Goal: Find specific page/section: Find specific page/section

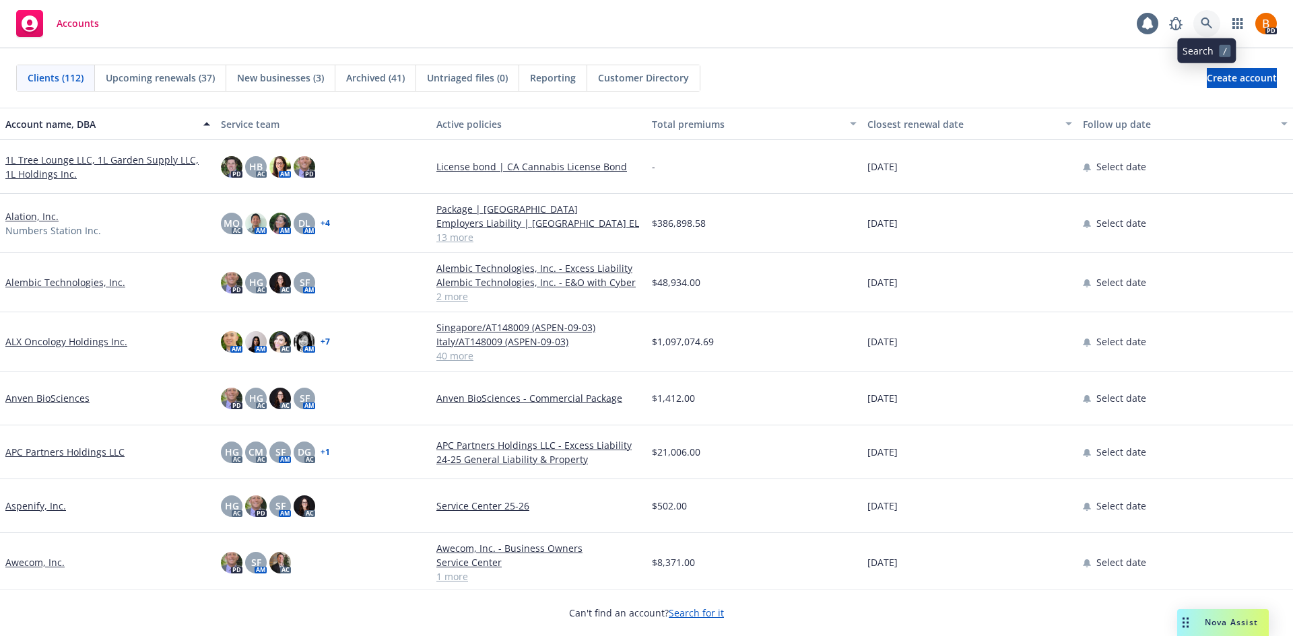
click at [1212, 31] on link at bounding box center [1206, 23] width 27 height 27
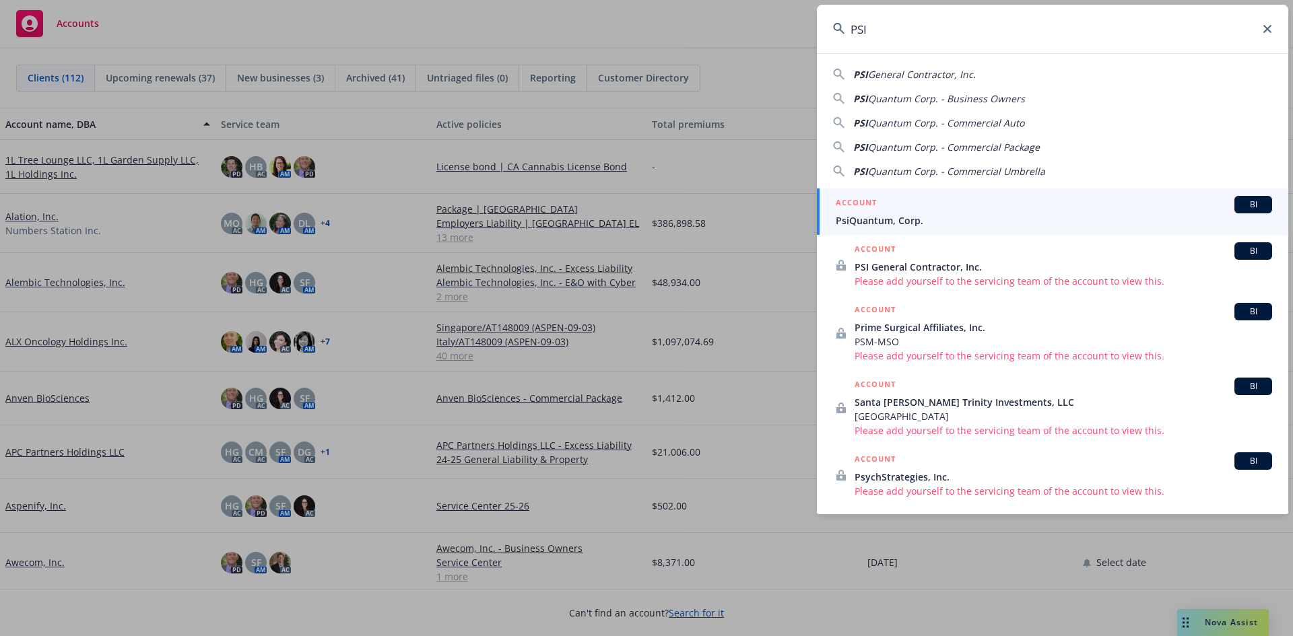
type input "PSI"
click at [927, 216] on span "PsiQuantum, Corp." at bounding box center [1054, 220] width 436 height 14
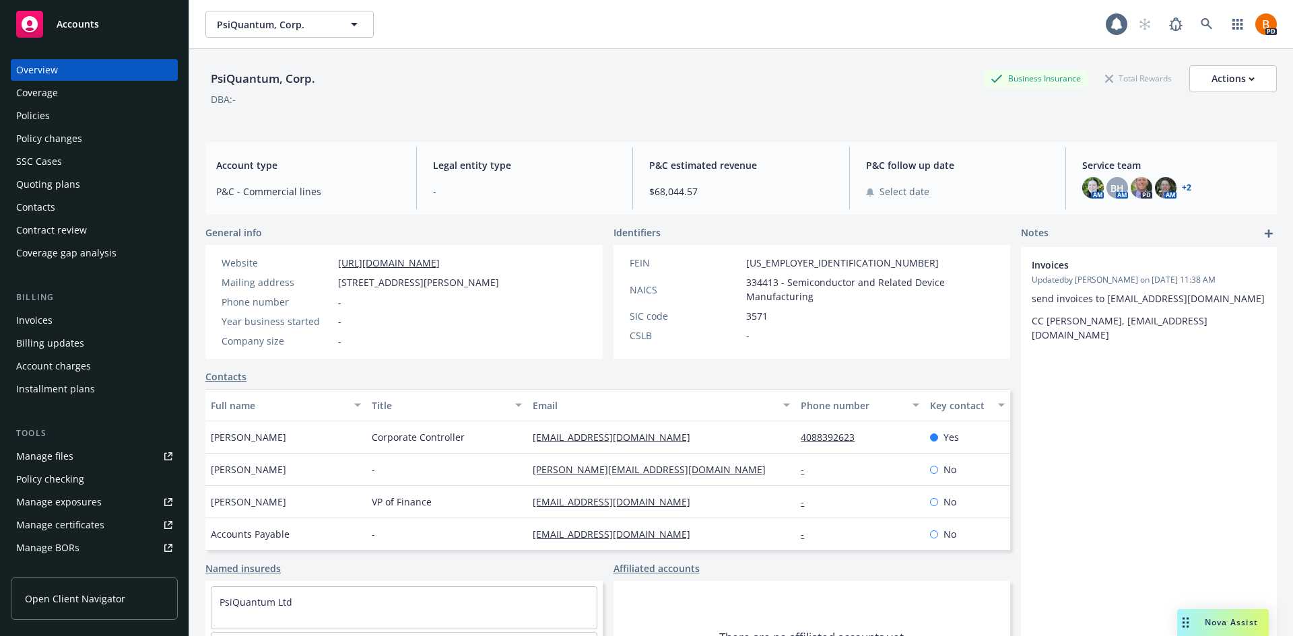
click at [47, 116] on div "Policies" at bounding box center [33, 116] width 34 height 22
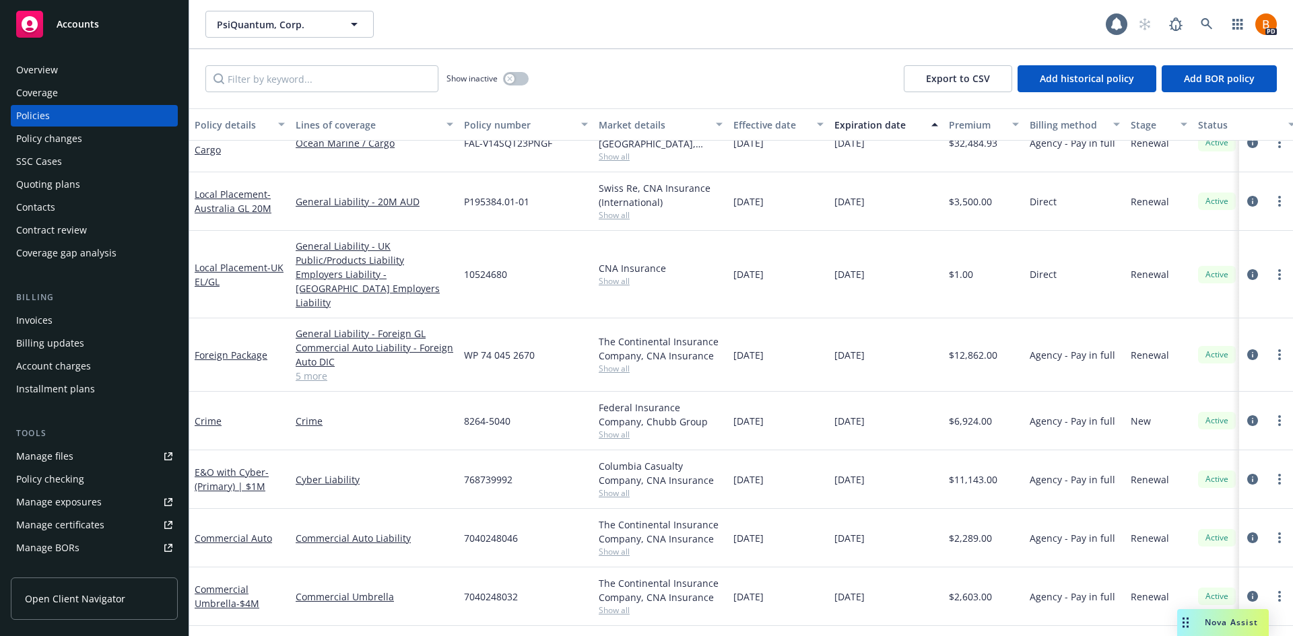
scroll to position [202, 0]
